Goal: Find specific page/section: Find specific page/section

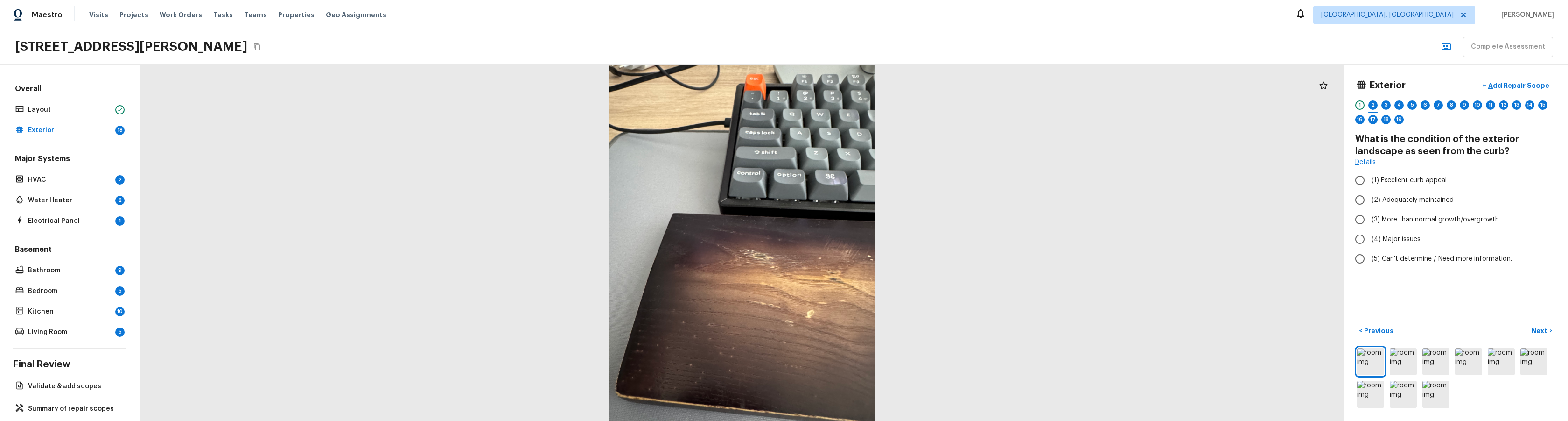
click at [429, 283] on div at bounding box center [742, 243] width 1204 height 356
